Goal: Task Accomplishment & Management: Use online tool/utility

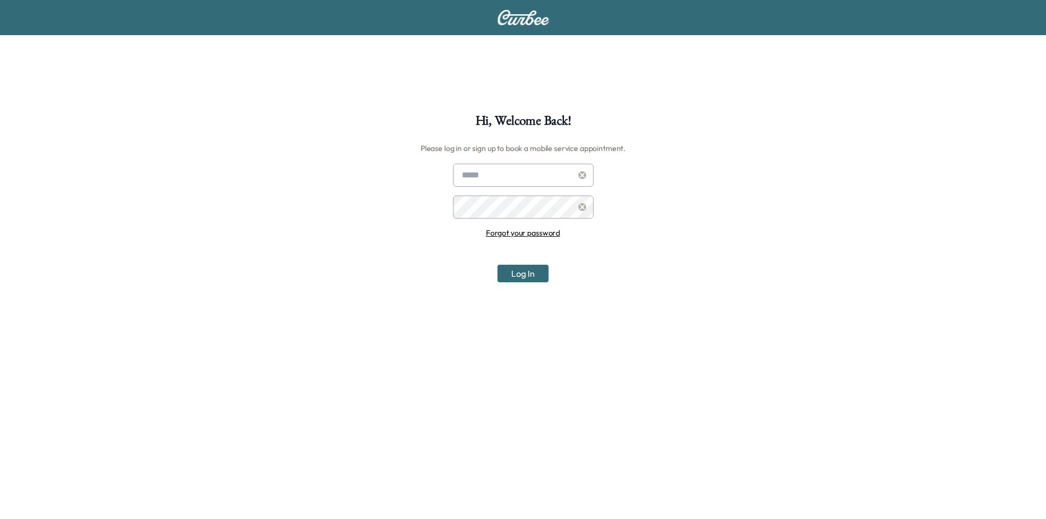
type input "**********"
click at [522, 274] on button "Log In" at bounding box center [523, 274] width 51 height 18
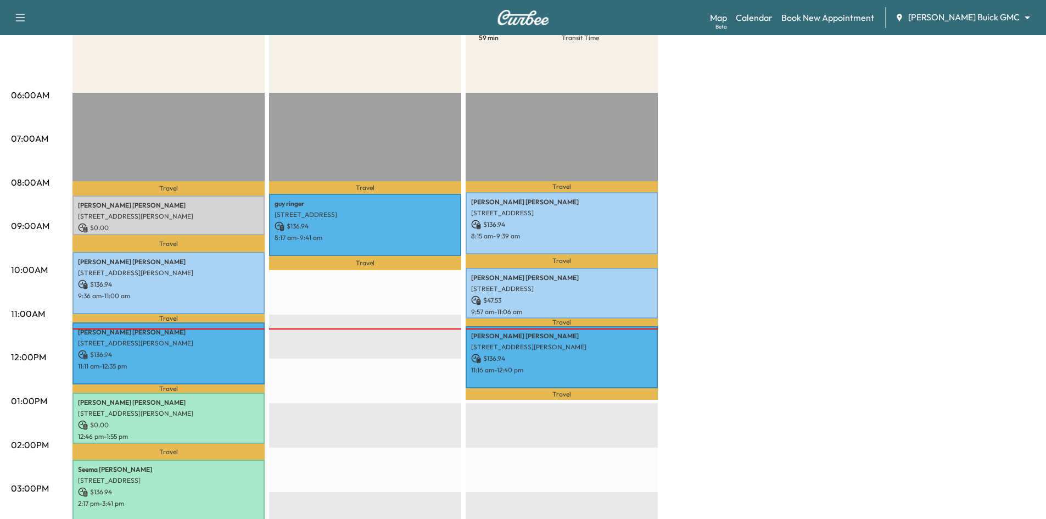
scroll to position [220, 0]
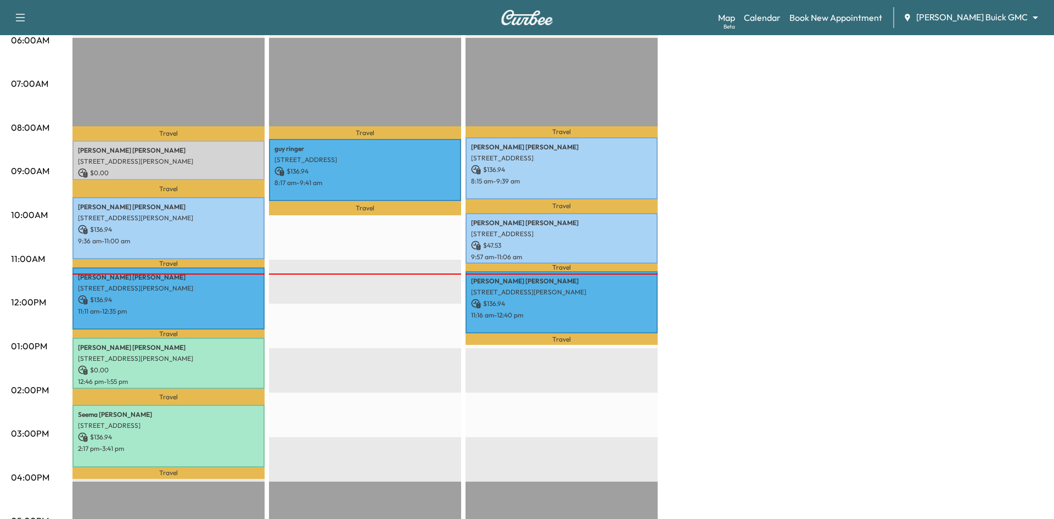
click at [982, 18] on body "Support Log Out Map Beta Calendar Book New Appointment Ewing Buick GMC ********…" at bounding box center [527, 39] width 1054 height 519
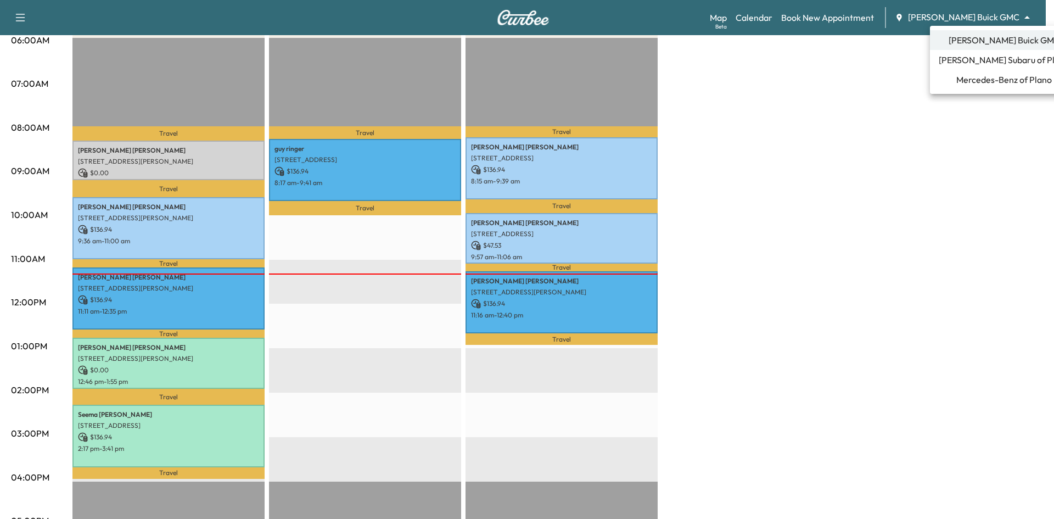
click at [980, 54] on li "Ewing Subaru of Plano" at bounding box center [1004, 60] width 148 height 20
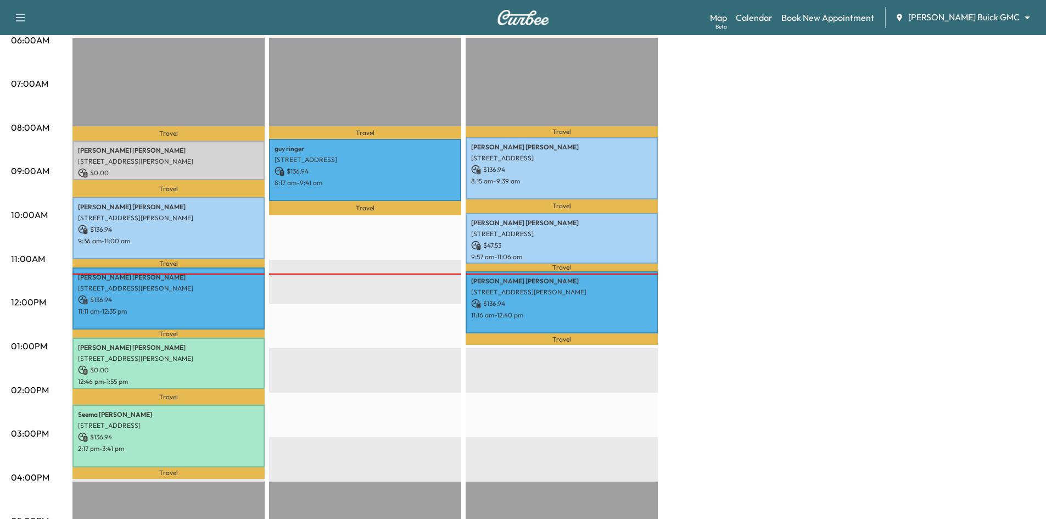
scroll to position [0, 0]
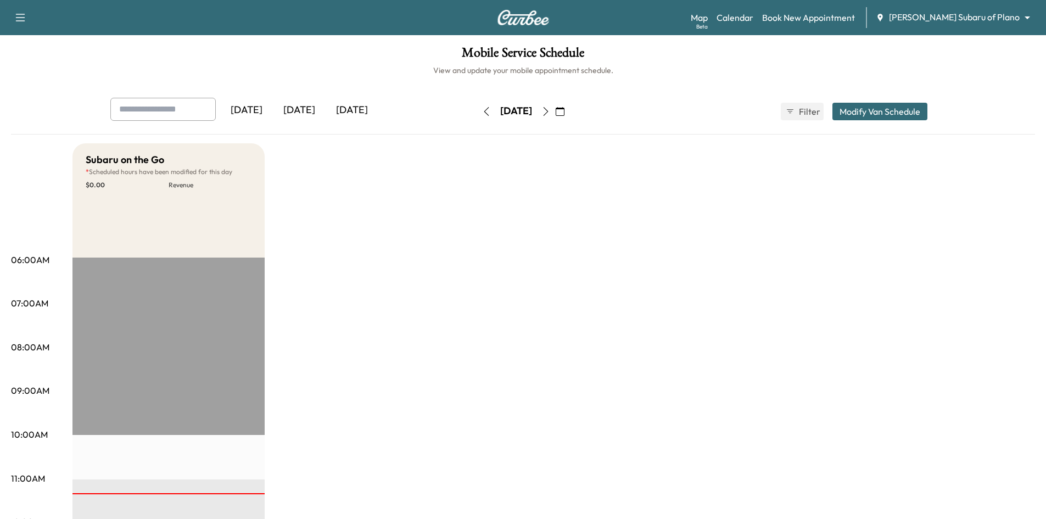
click at [564, 111] on icon "button" at bounding box center [560, 111] width 9 height 9
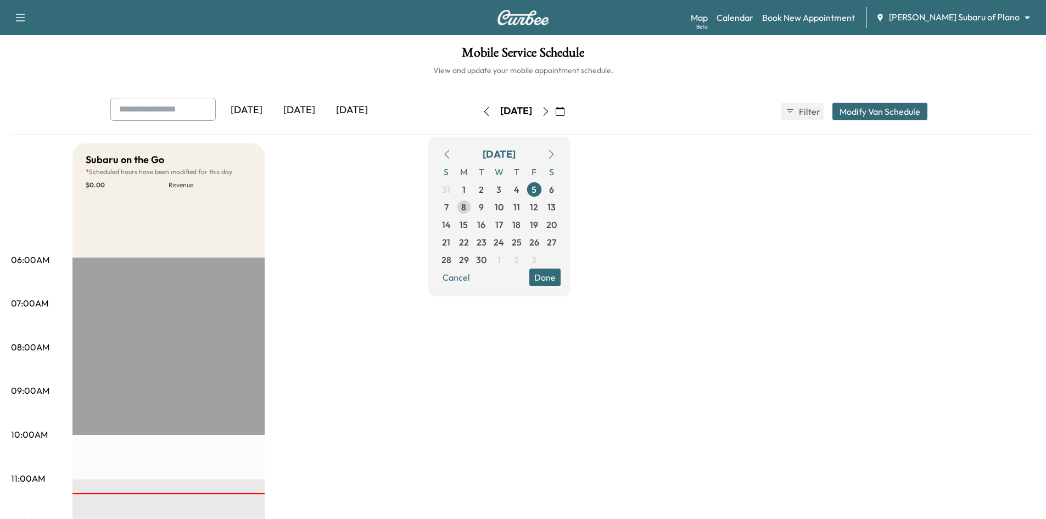
click at [473, 209] on span "8" at bounding box center [464, 207] width 18 height 18
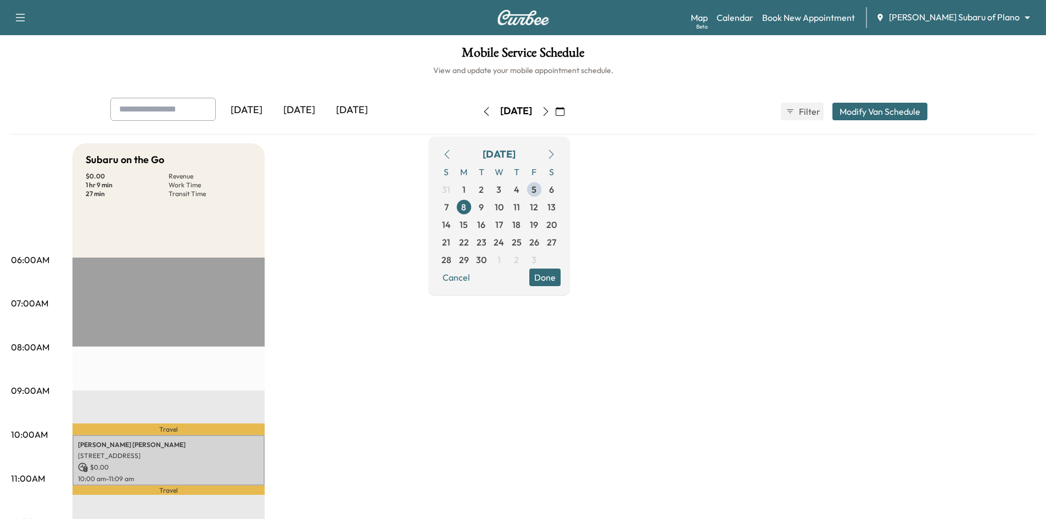
click at [561, 276] on button "Done" at bounding box center [544, 278] width 31 height 18
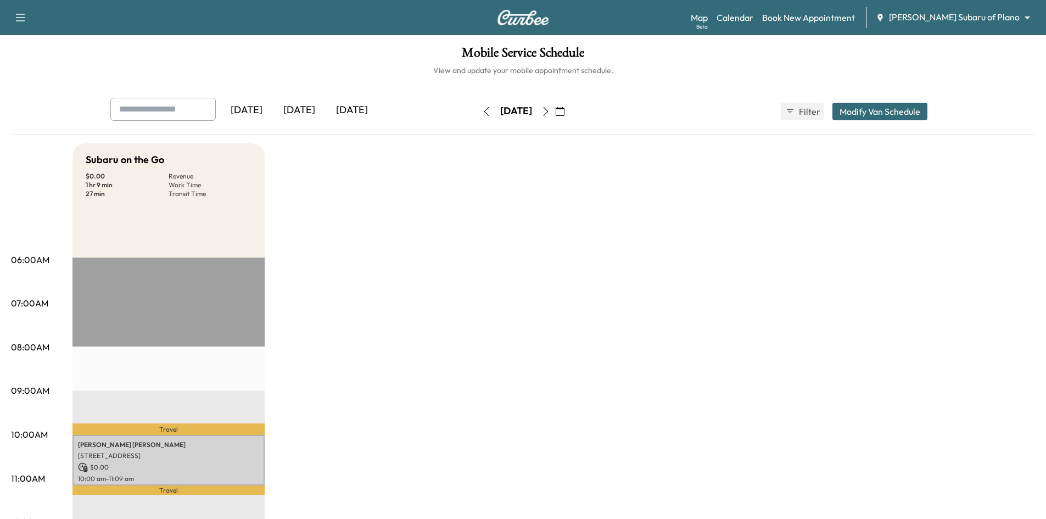
click at [306, 108] on div "[DATE]" at bounding box center [299, 110] width 53 height 25
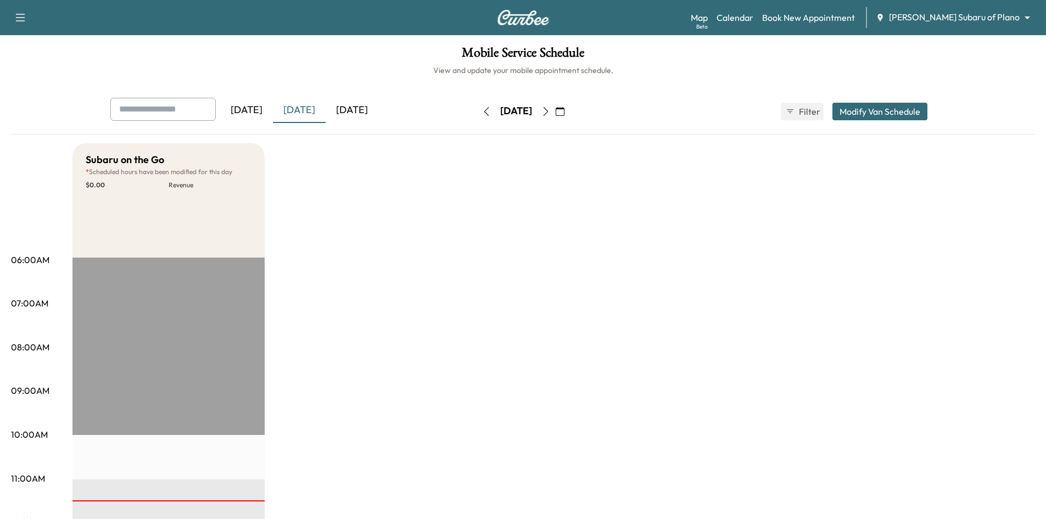
click at [254, 113] on div "[DATE]" at bounding box center [246, 110] width 53 height 25
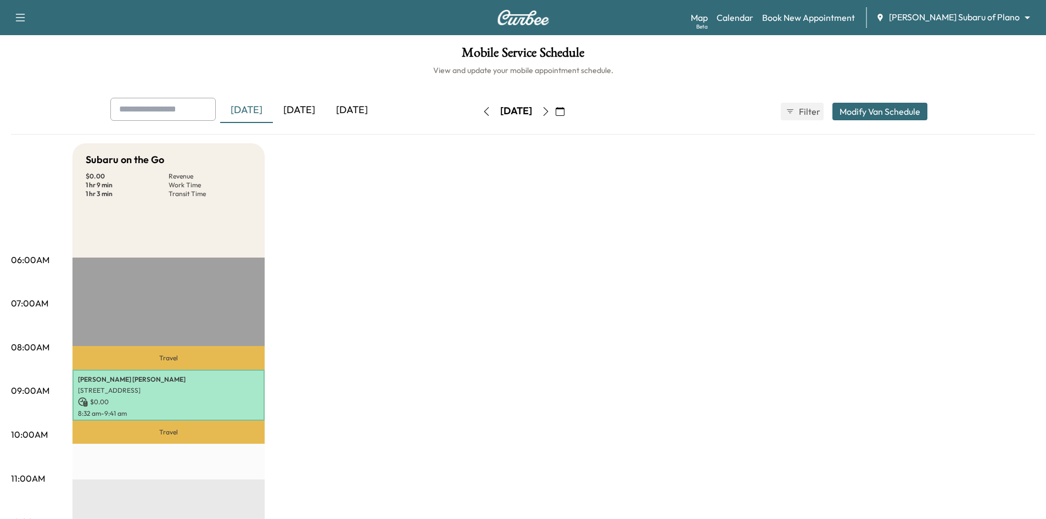
click at [564, 113] on icon "button" at bounding box center [560, 111] width 9 height 9
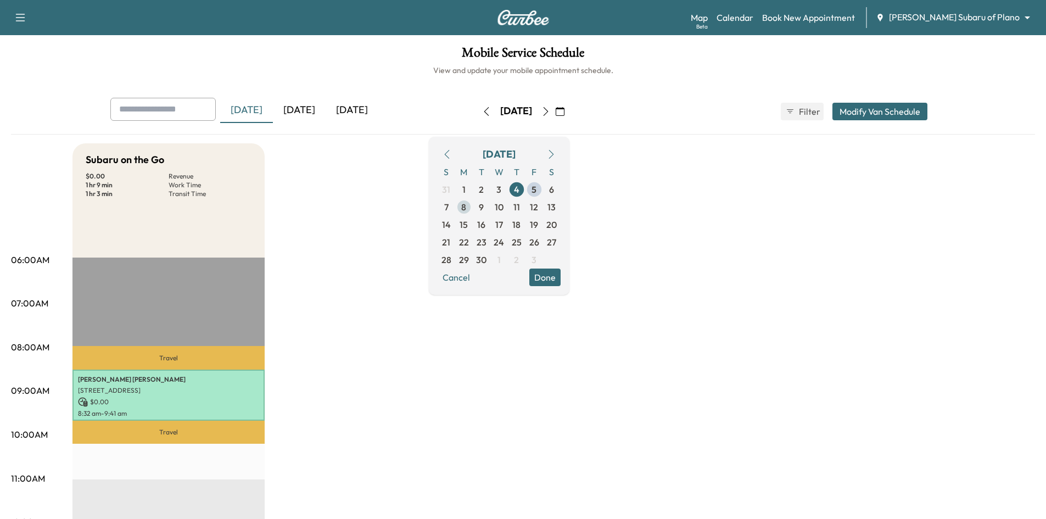
click at [466, 201] on span "8" at bounding box center [463, 206] width 5 height 13
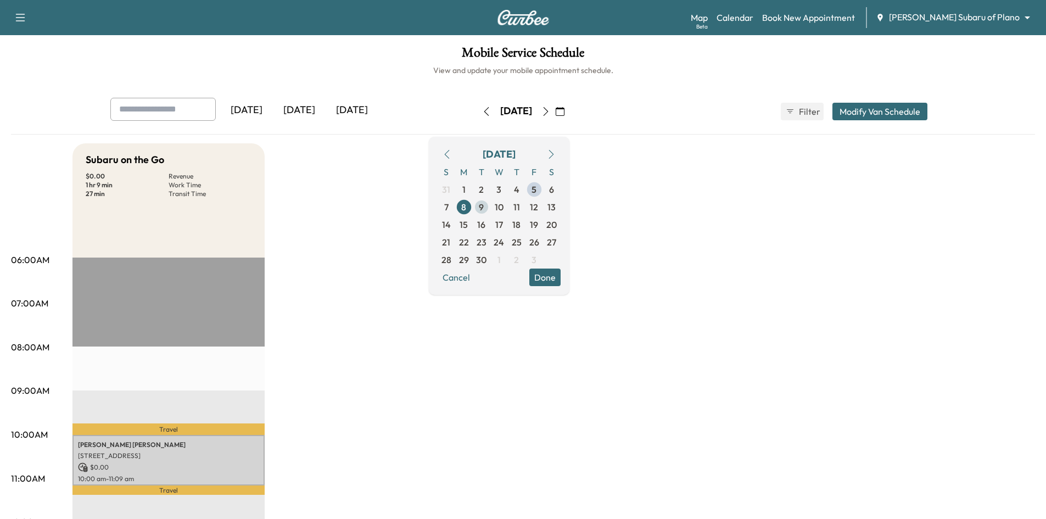
click at [484, 207] on span "9" at bounding box center [481, 206] width 5 height 13
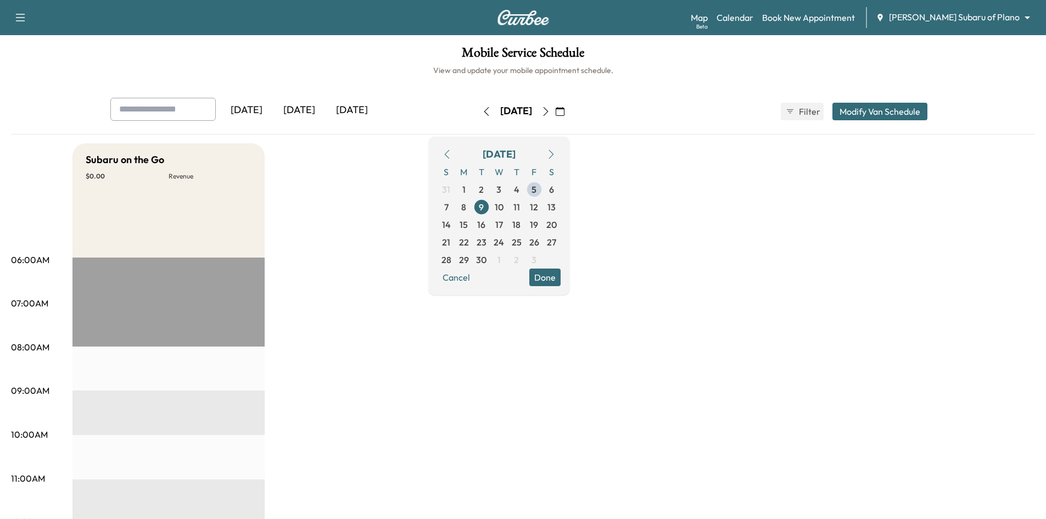
drag, startPoint x: 362, startPoint y: 259, endPoint x: 420, endPoint y: 270, distance: 58.6
drag, startPoint x: 579, startPoint y: 280, endPoint x: 533, endPoint y: 266, distance: 48.8
click at [561, 281] on button "Done" at bounding box center [544, 278] width 31 height 18
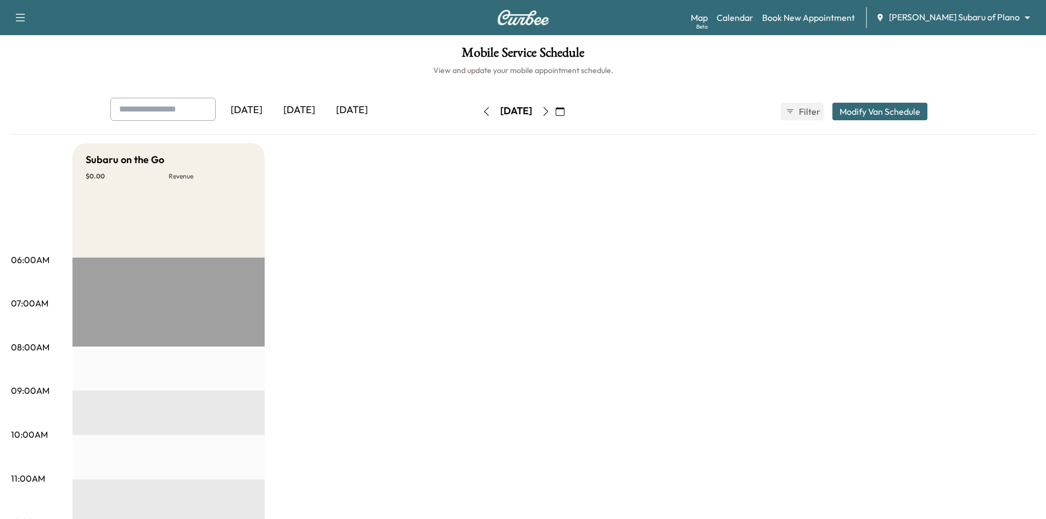
click at [482, 113] on icon "button" at bounding box center [486, 111] width 9 height 9
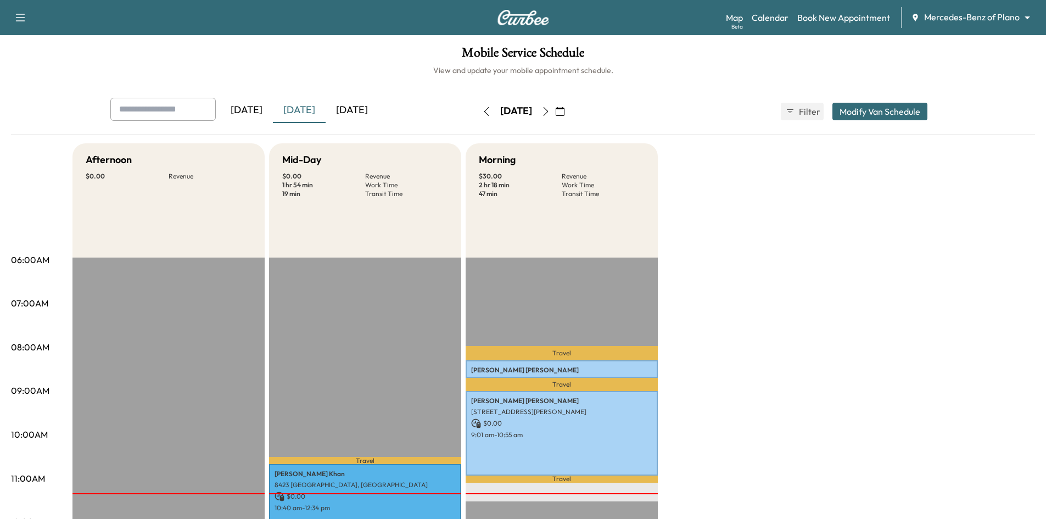
scroll to position [55, 0]
